Goal: Information Seeking & Learning: Understand process/instructions

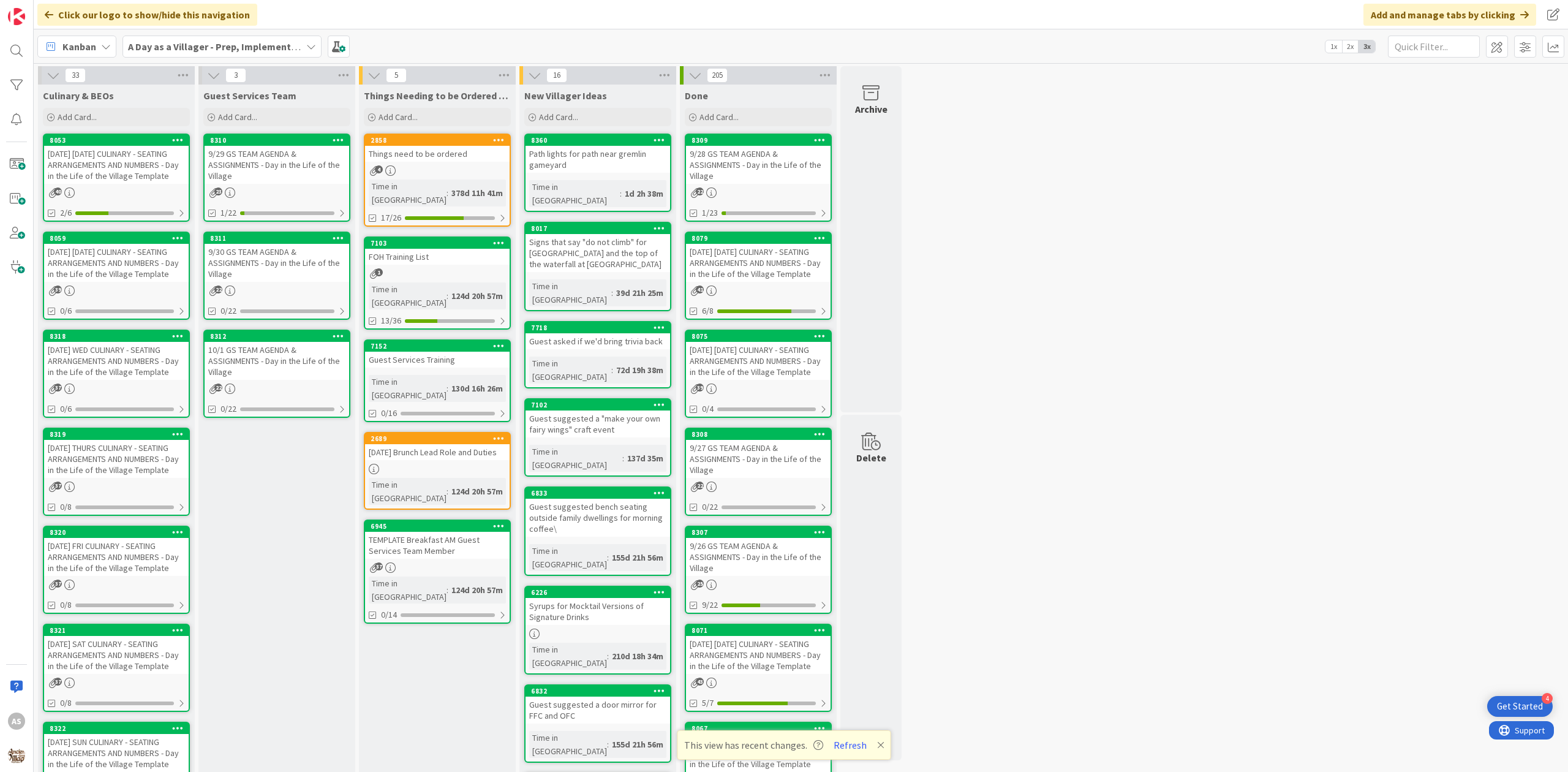
click at [298, 170] on div "9/29 GS TEAM AGENDA & ASSIGNMENTS - Day in the Life of the Village" at bounding box center [277, 164] width 144 height 37
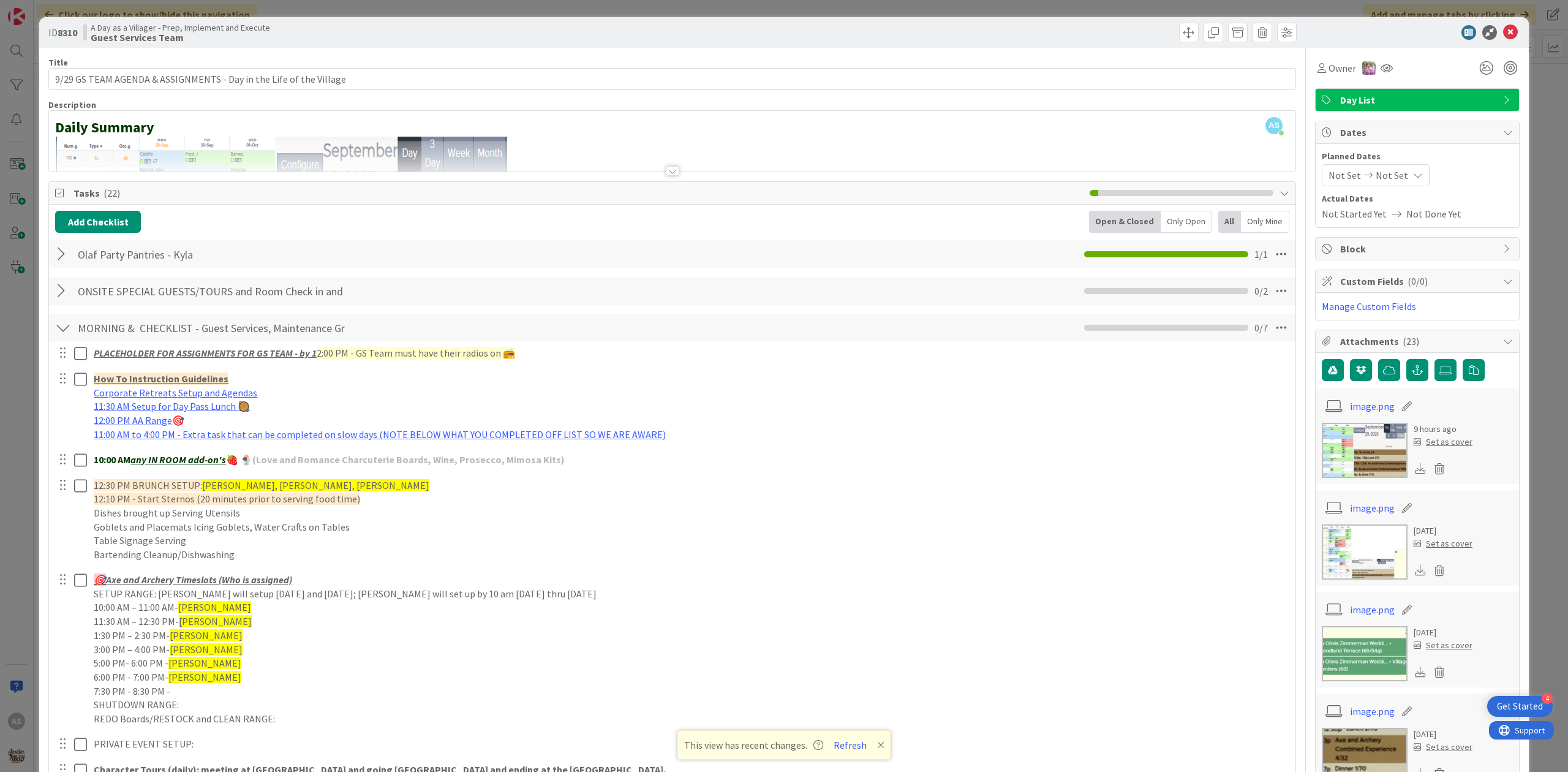
click at [60, 250] on div at bounding box center [62, 254] width 16 height 22
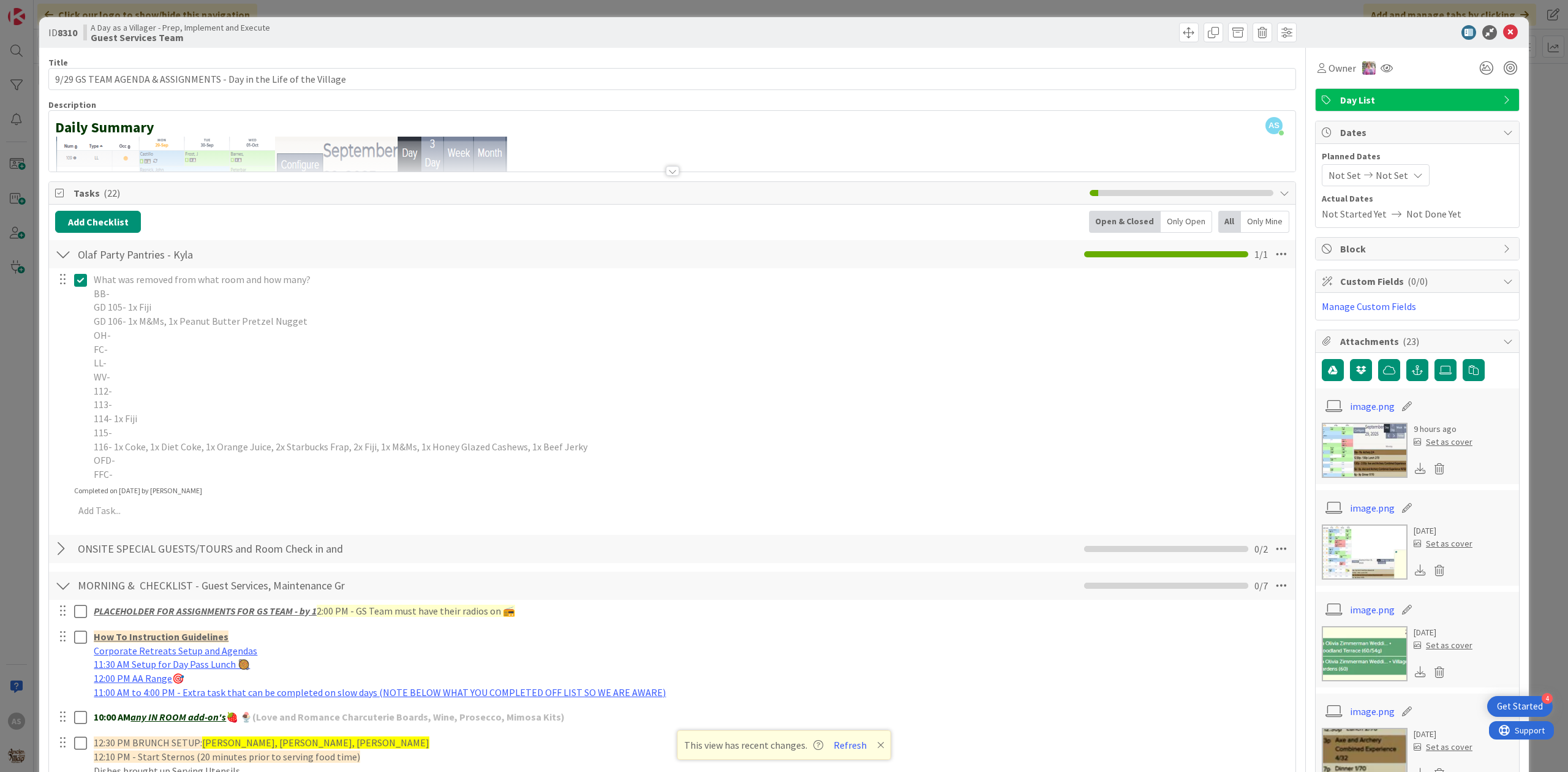
click at [84, 281] on icon at bounding box center [80, 279] width 12 height 14
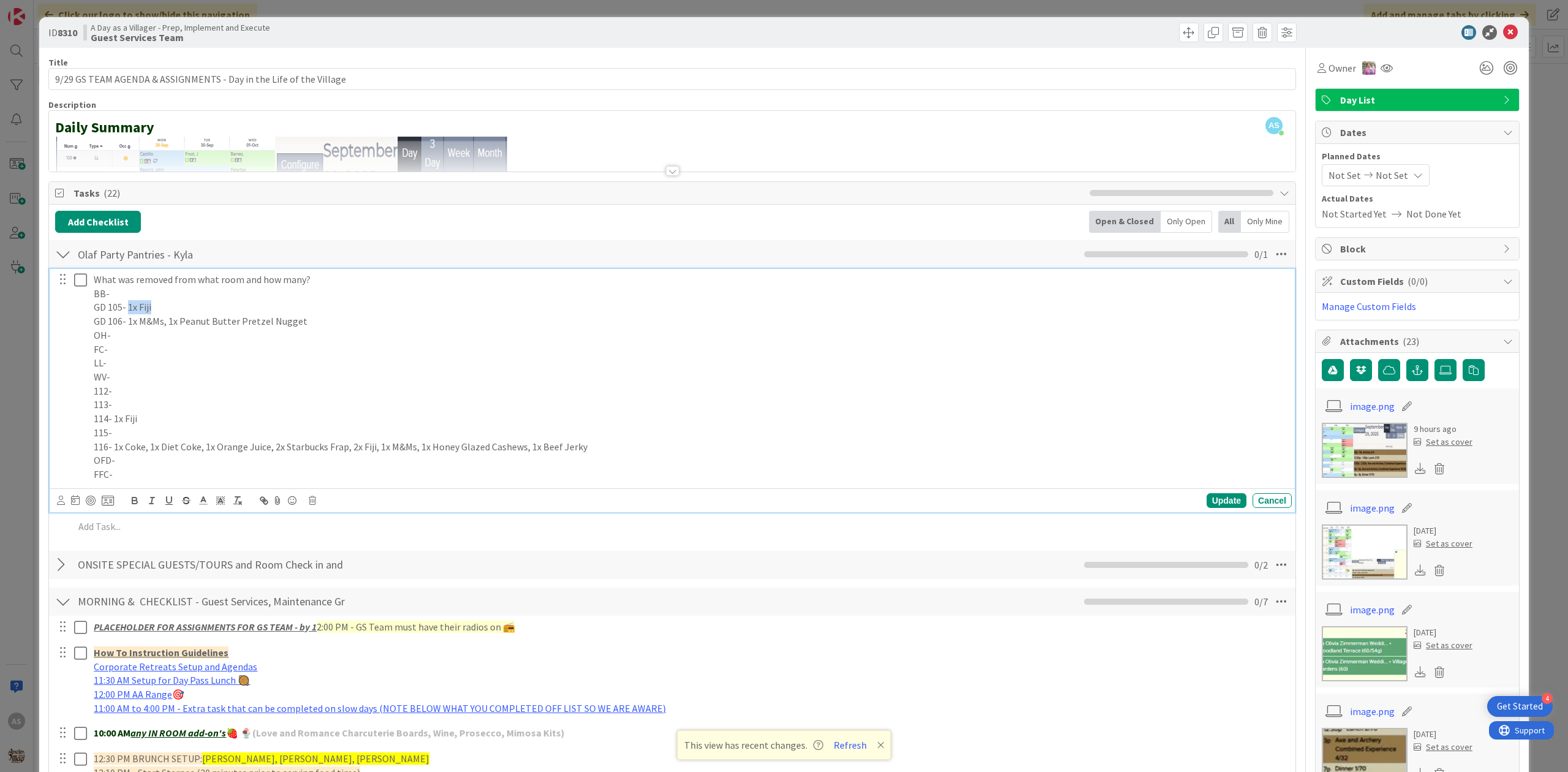
drag, startPoint x: 161, startPoint y: 309, endPoint x: 128, endPoint y: 304, distance: 33.4
click at [128, 304] on p "GD 105- 1x Fiji" at bounding box center [689, 307] width 1193 height 14
copy p "1x Fiji"
drag, startPoint x: 305, startPoint y: 327, endPoint x: 126, endPoint y: 325, distance: 179.0
click at [126, 325] on p "GD 106- 1x M&Ms, 1x Peanut Butter Pretzel Nugget" at bounding box center [689, 321] width 1193 height 14
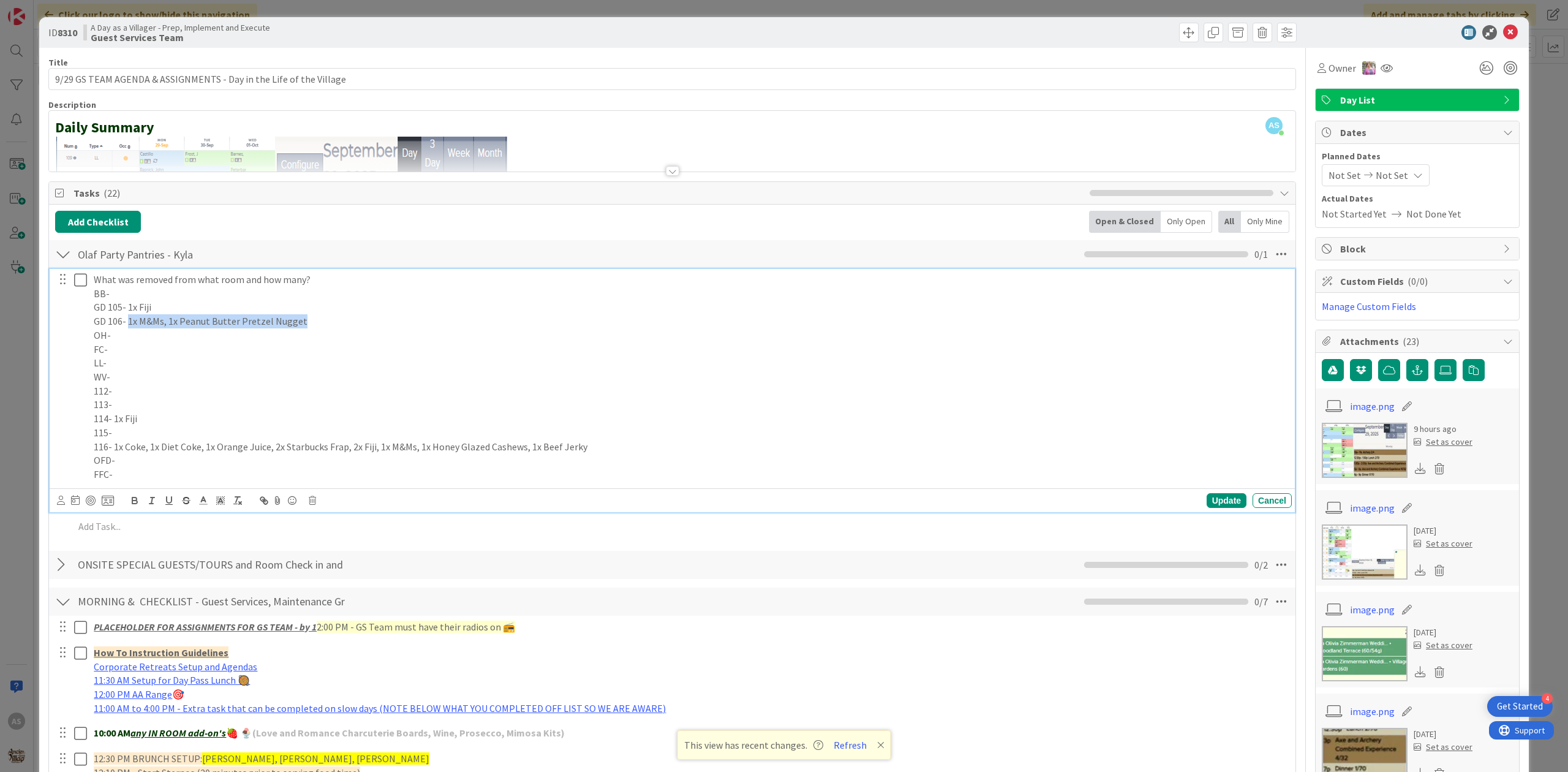
copy p "1x M&Ms, 1x Peanut Butter Pretzel Nugget"
drag, startPoint x: 148, startPoint y: 422, endPoint x: 113, endPoint y: 421, distance: 35.0
click at [113, 421] on p "114- 1x Fiji" at bounding box center [689, 418] width 1193 height 14
copy p "1x Fiji"
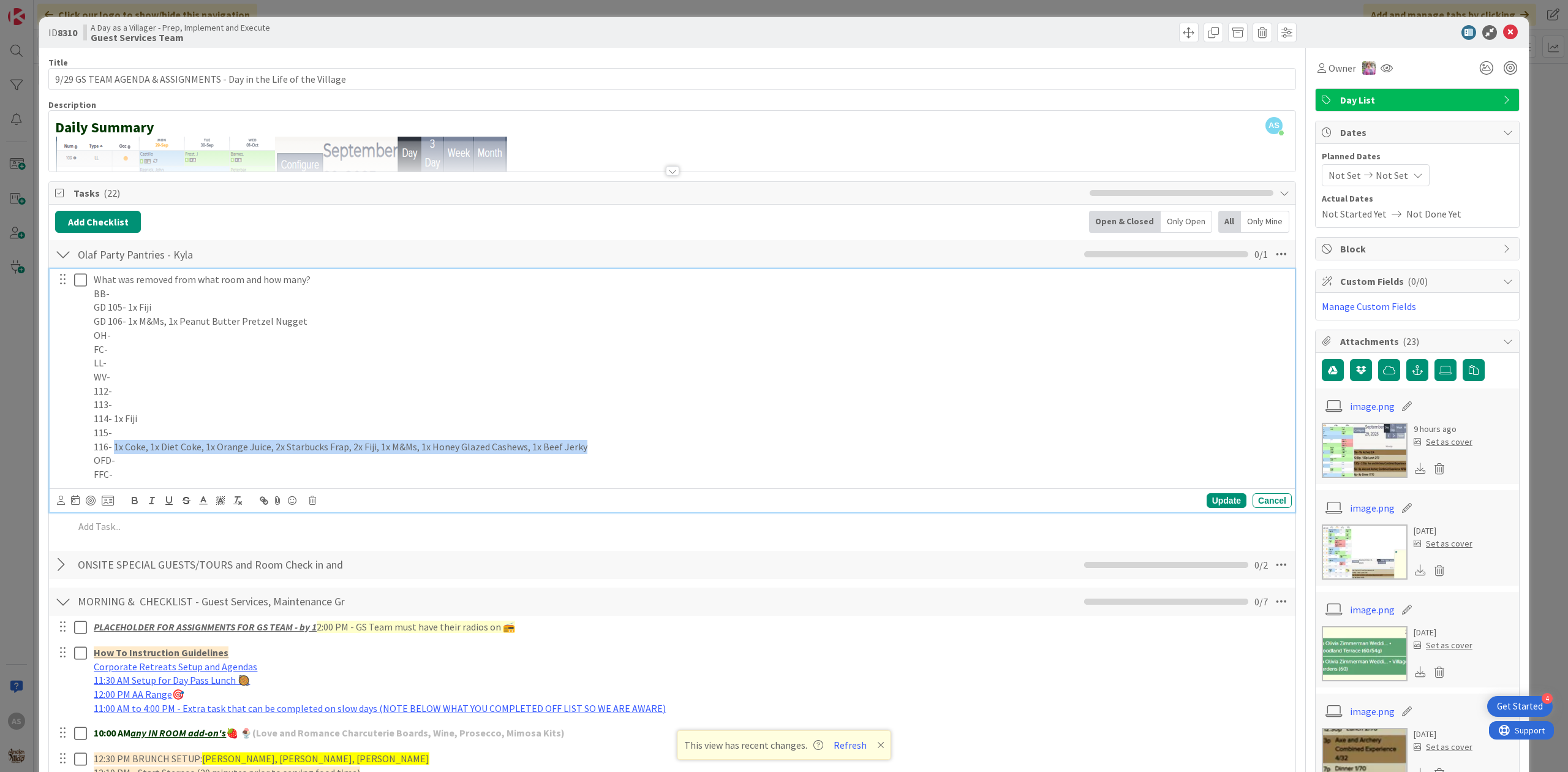
drag, startPoint x: 585, startPoint y: 448, endPoint x: 112, endPoint y: 448, distance: 473.0
click at [112, 448] on p "116- 1x Coke, 1x Diet Coke, 1x Orange Juice, 2x Starbucks Frap, 2x Fiji, 1x M&M…" at bounding box center [689, 446] width 1193 height 14
copy p "1x Coke, 1x Diet Coke, 1x Orange Juice, 2x Starbucks Frap, 2x Fiji, 1x M&Ms, 1x…"
click at [80, 281] on icon at bounding box center [80, 279] width 12 height 14
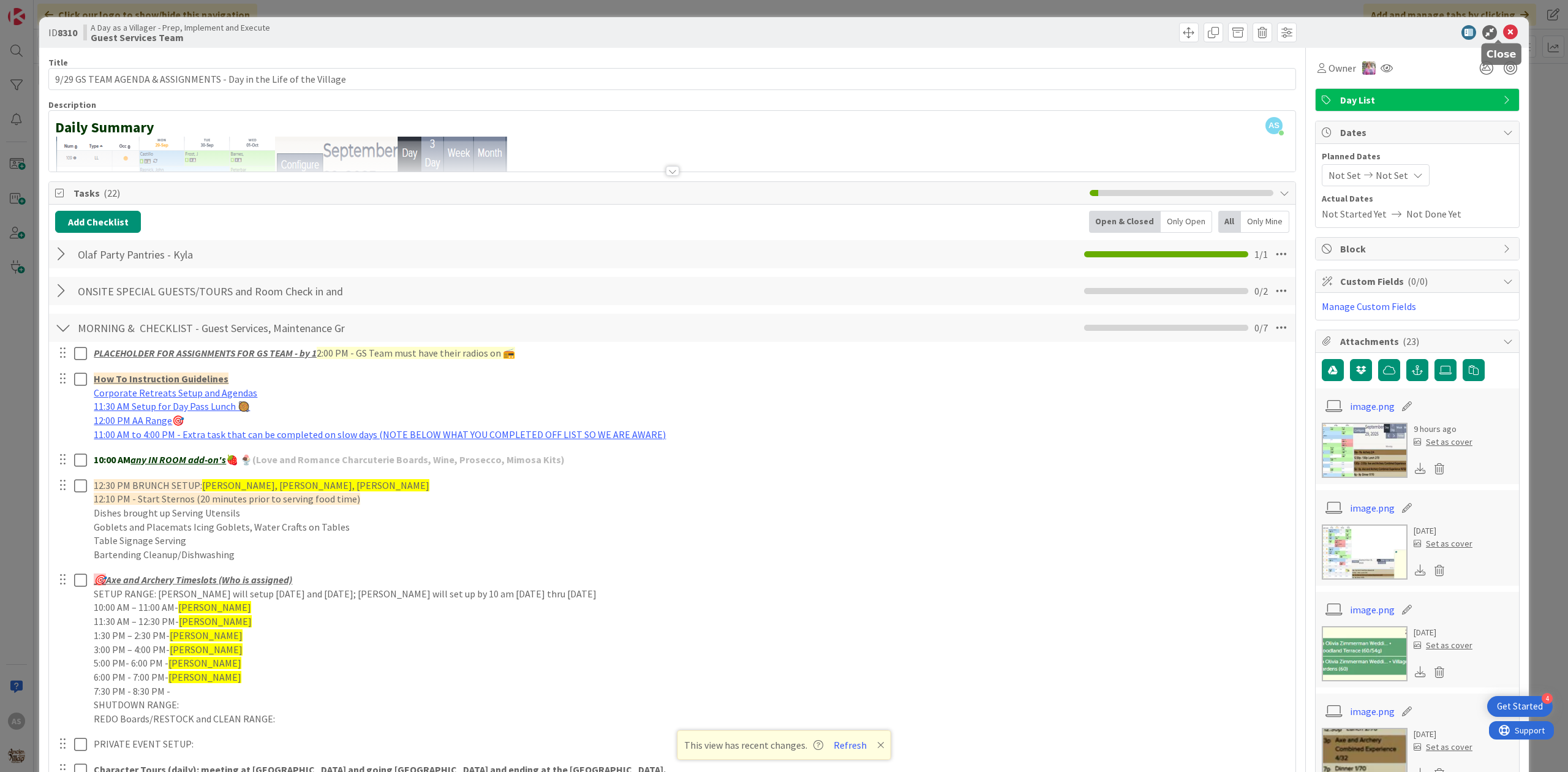
click at [1496, 39] on body "4 Get Started AS Click our logo to show/hide this navigation Add and manage tab…" at bounding box center [784, 386] width 1568 height 772
click at [1503, 25] on icon at bounding box center [1509, 32] width 14 height 14
